Goal: Task Accomplishment & Management: Complete application form

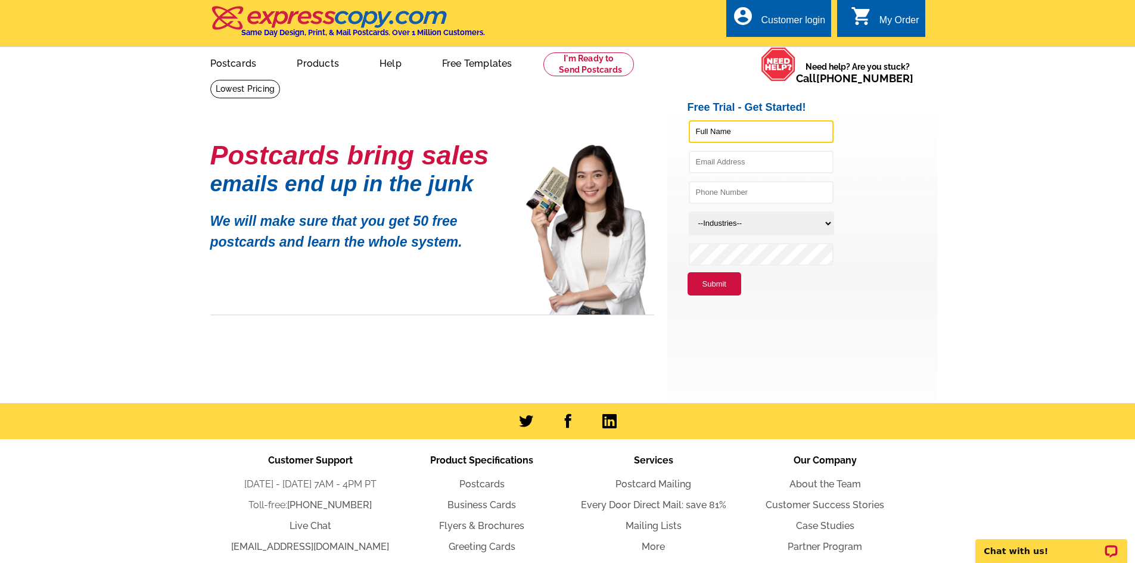
click at [779, 132] on input "text" at bounding box center [761, 131] width 145 height 23
click at [896, 140] on li at bounding box center [813, 134] width 250 height 30
click at [782, 14] on link "account_circle Customer login" at bounding box center [778, 20] width 93 height 15
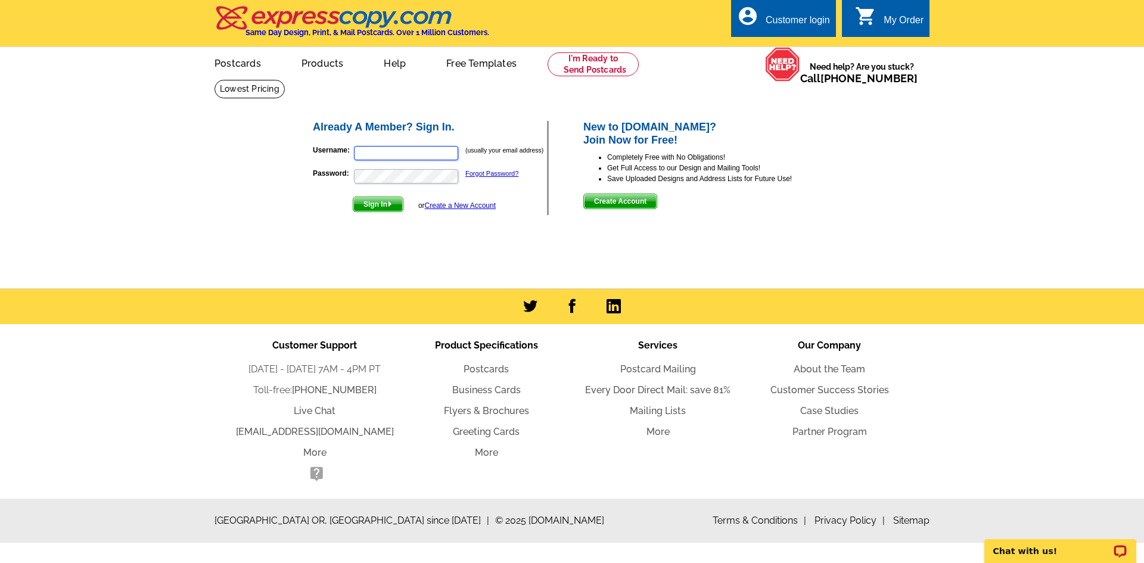
click at [408, 148] on input "Username:" at bounding box center [406, 153] width 104 height 14
click at [405, 150] on input "Username:" at bounding box center [406, 153] width 104 height 14
click at [327, 163] on form "Username: (usually your email address) Password: Forgot Password? Sign In or Cr…" at bounding box center [430, 175] width 234 height 73
click at [454, 206] on link "Create a New Account" at bounding box center [460, 205] width 71 height 8
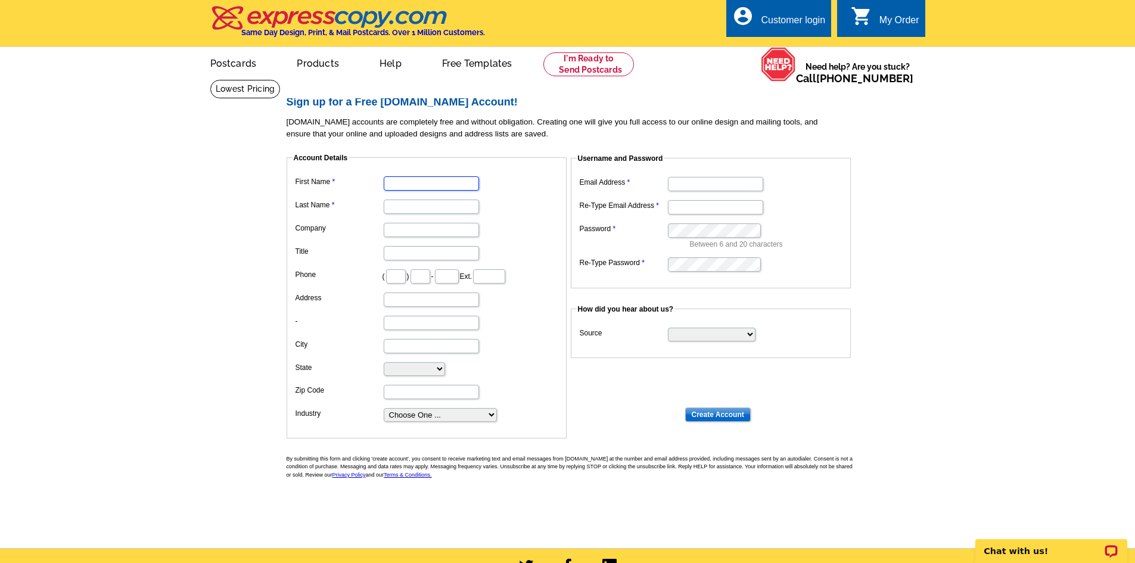
drag, startPoint x: 403, startPoint y: 187, endPoint x: 409, endPoint y: 182, distance: 7.2
click at [403, 187] on input "First Name" at bounding box center [431, 183] width 95 height 14
type input "Tessa"
type input "[PERSON_NAME]"
type input "360"
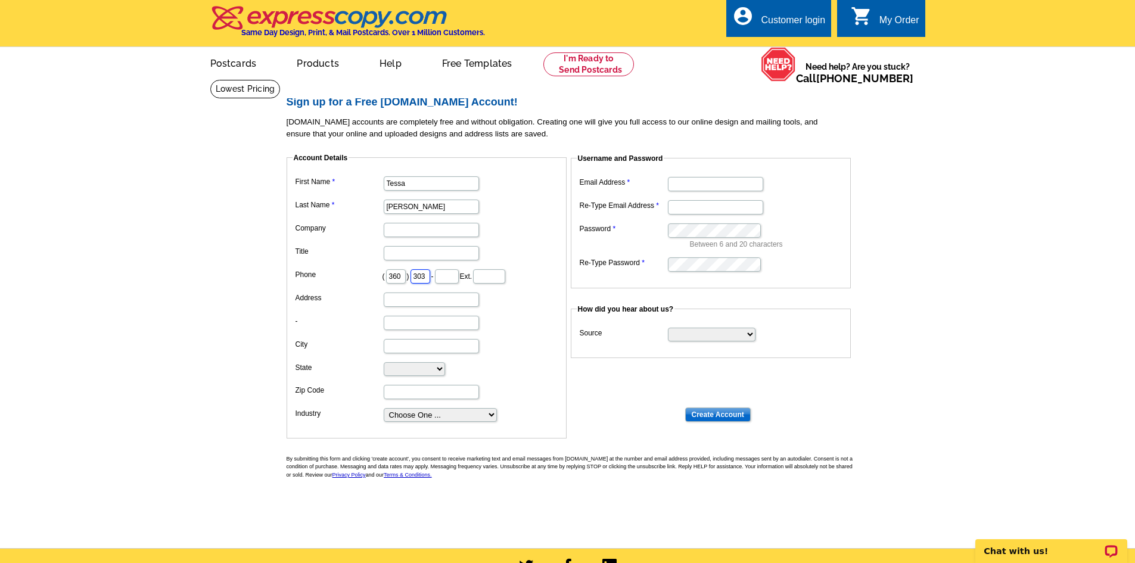
type input "303"
type input "2957"
click at [403, 303] on input "Address" at bounding box center [431, 300] width 95 height 14
type input "913 Lakeway Drive"
type input "Bellingham"
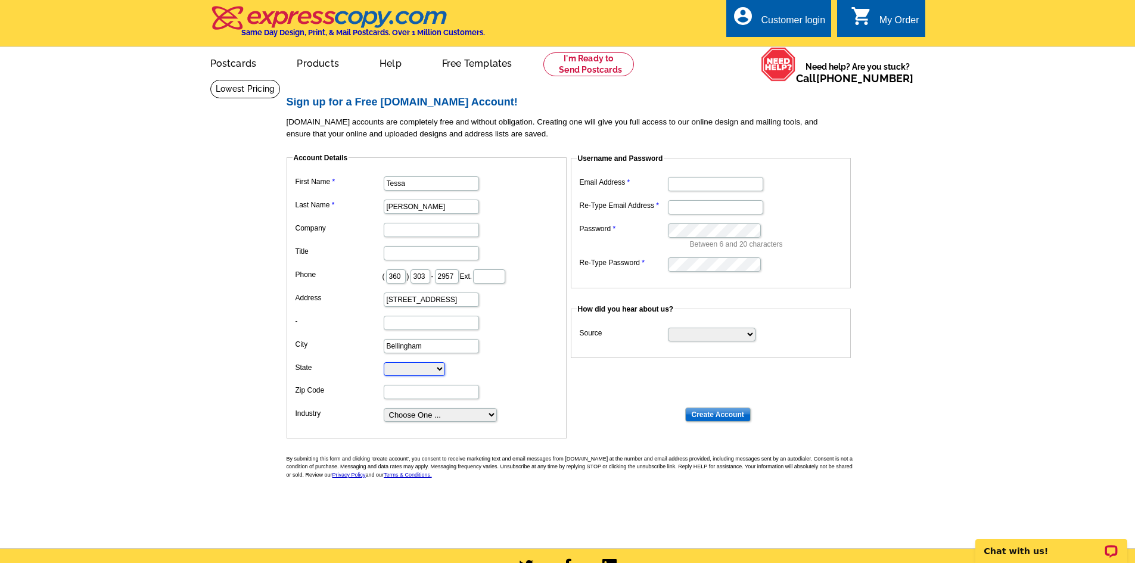
select select "WA"
type input "98229"
click at [428, 418] on select "Choose One ... Residential Real Estate Accounting Agriculture Architecture Arts…" at bounding box center [440, 415] width 113 height 14
select select "3"
click at [384, 409] on select "Choose One ... Residential Real Estate Accounting Agriculture Architecture Arts…" at bounding box center [440, 415] width 113 height 14
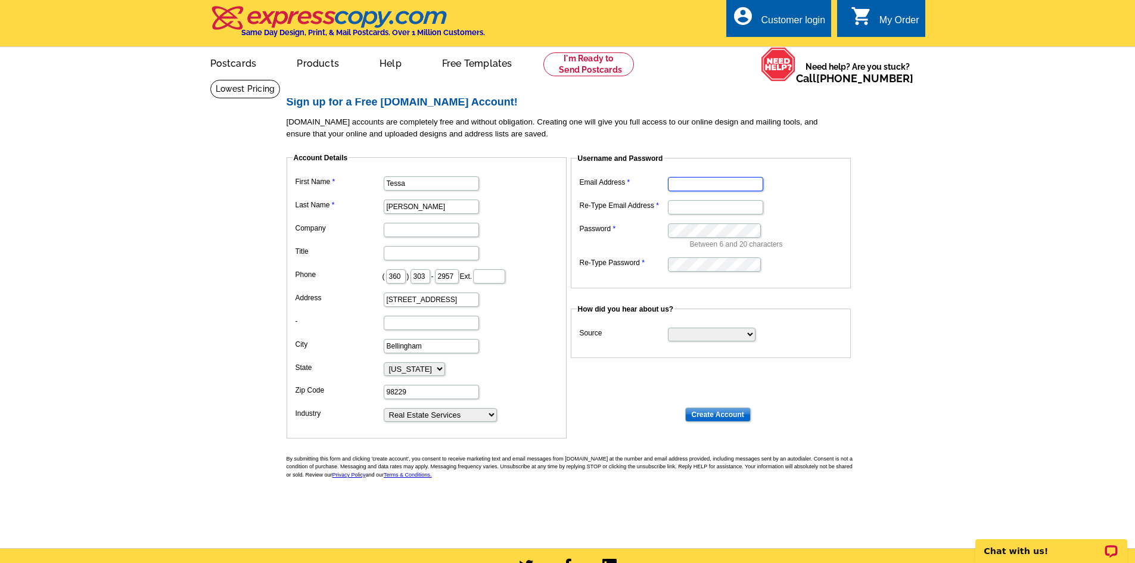
click at [692, 184] on input "Email Address" at bounding box center [715, 184] width 95 height 14
type input "tessa.jarvis@nwhomes.net"
click at [681, 207] on input "Re-Type Email Address" at bounding box center [715, 207] width 95 height 14
type input "tessa.jarvis@nwhomes.net"
click at [713, 410] on input "Create Account" at bounding box center [718, 415] width 66 height 14
